Goal: Find specific page/section: Find specific page/section

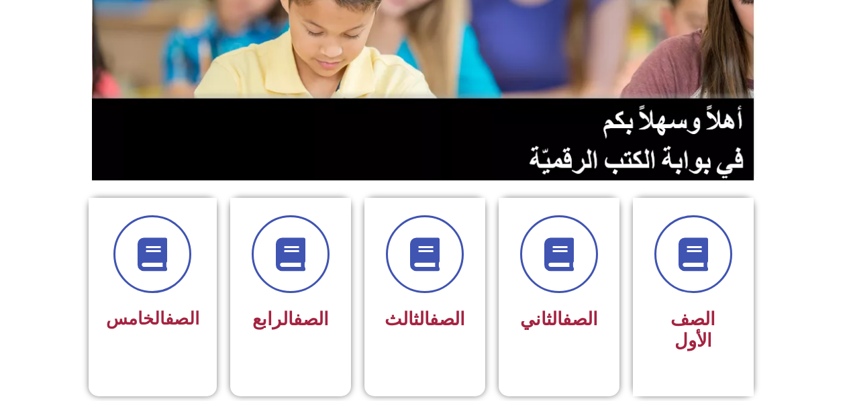
scroll to position [268, 0]
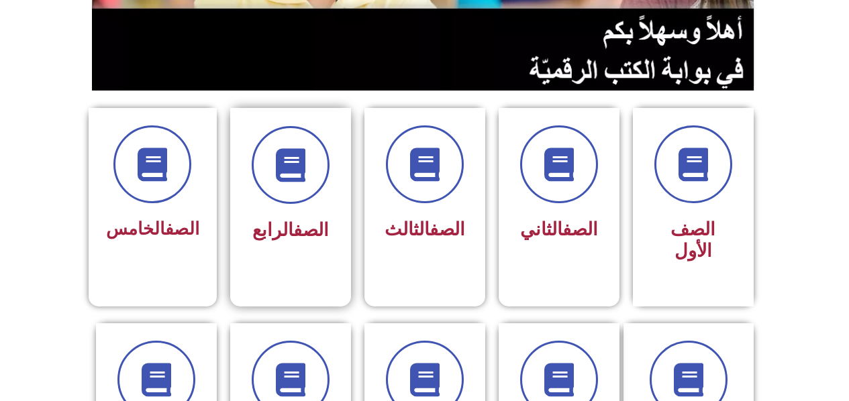
click at [304, 243] on div "الصف الرابع" at bounding box center [290, 231] width 85 height 34
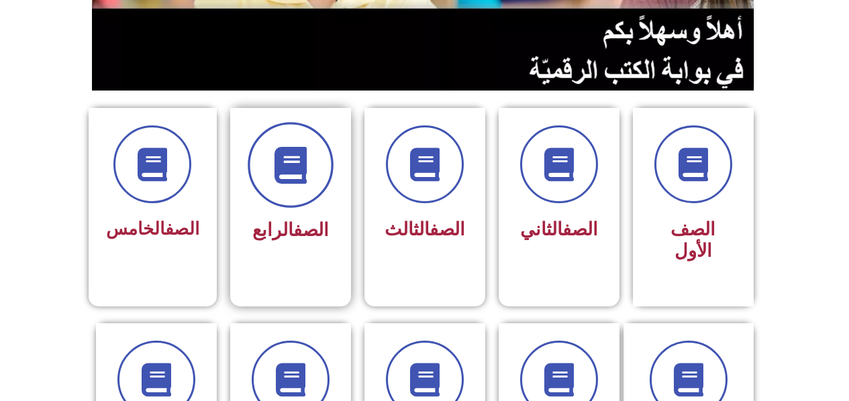
click at [280, 193] on span at bounding box center [291, 165] width 86 height 86
click at [280, 195] on span at bounding box center [291, 165] width 86 height 86
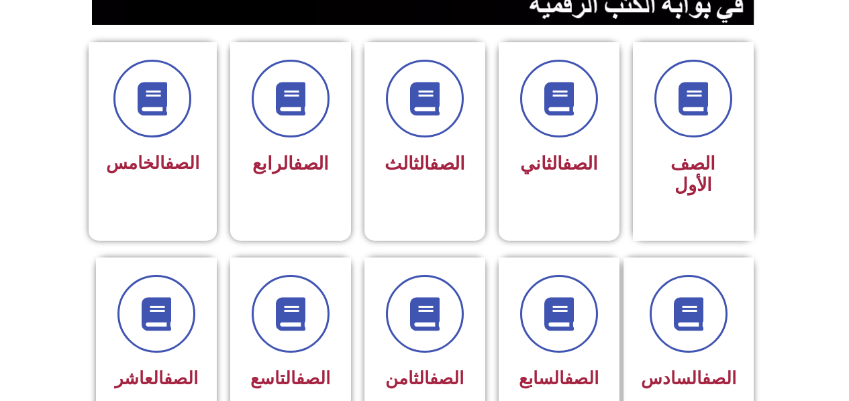
scroll to position [336, 0]
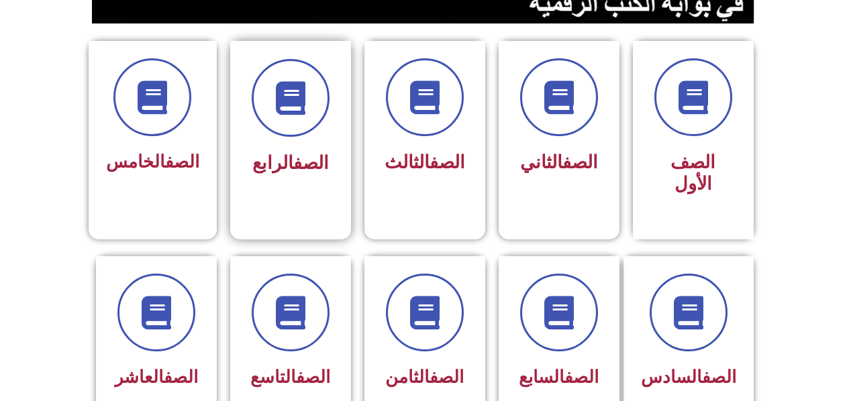
click at [293, 166] on link "الصف" at bounding box center [311, 162] width 36 height 21
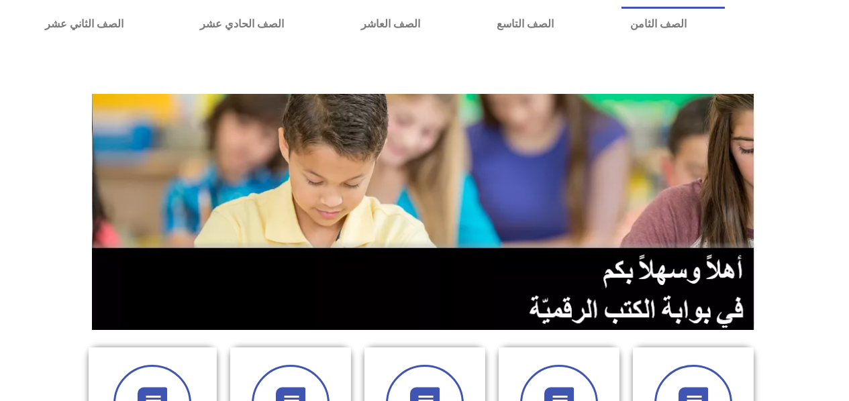
scroll to position [0, 0]
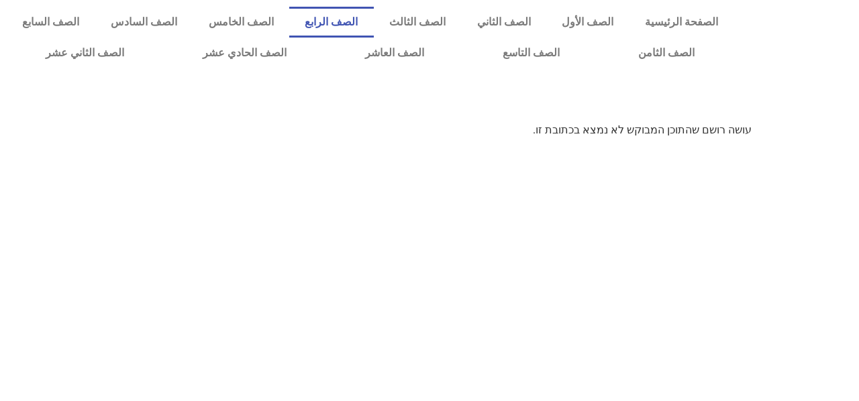
click at [362, 20] on link "الصف الرابع" at bounding box center [331, 22] width 85 height 31
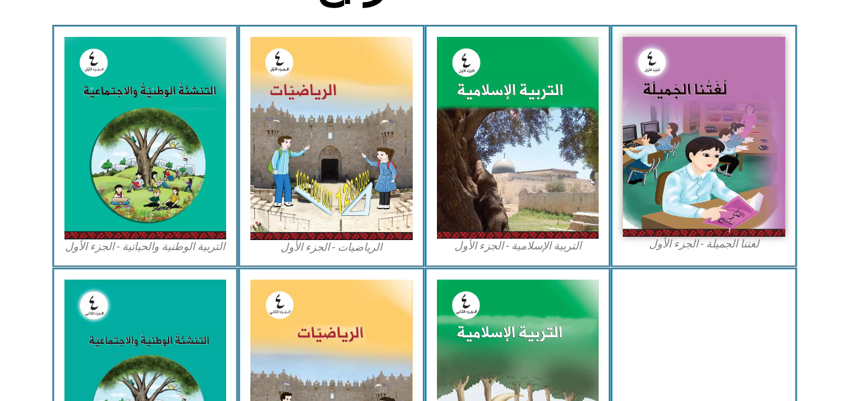
scroll to position [403, 0]
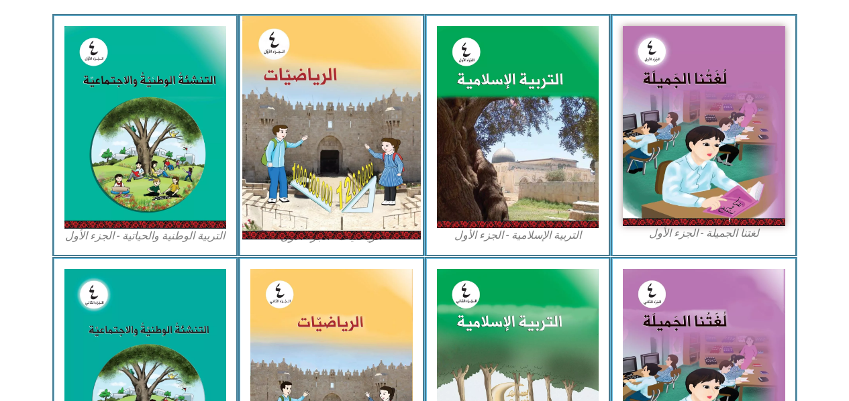
click at [327, 141] on img at bounding box center [331, 127] width 179 height 223
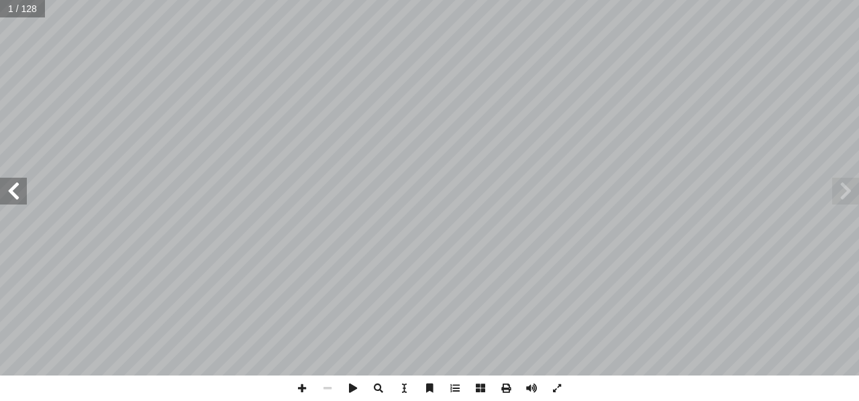
click at [16, 189] on span at bounding box center [13, 191] width 27 height 27
click at [298, 389] on span at bounding box center [302, 389] width 26 height 26
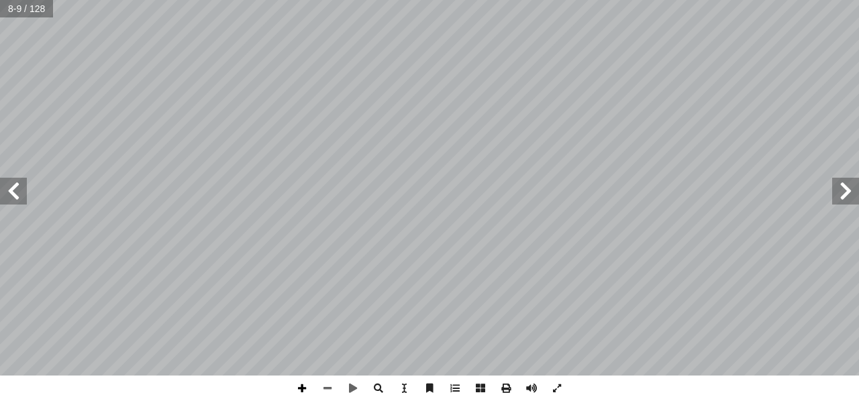
click at [301, 389] on span at bounding box center [302, 389] width 26 height 26
